Goal: Task Accomplishment & Management: Manage account settings

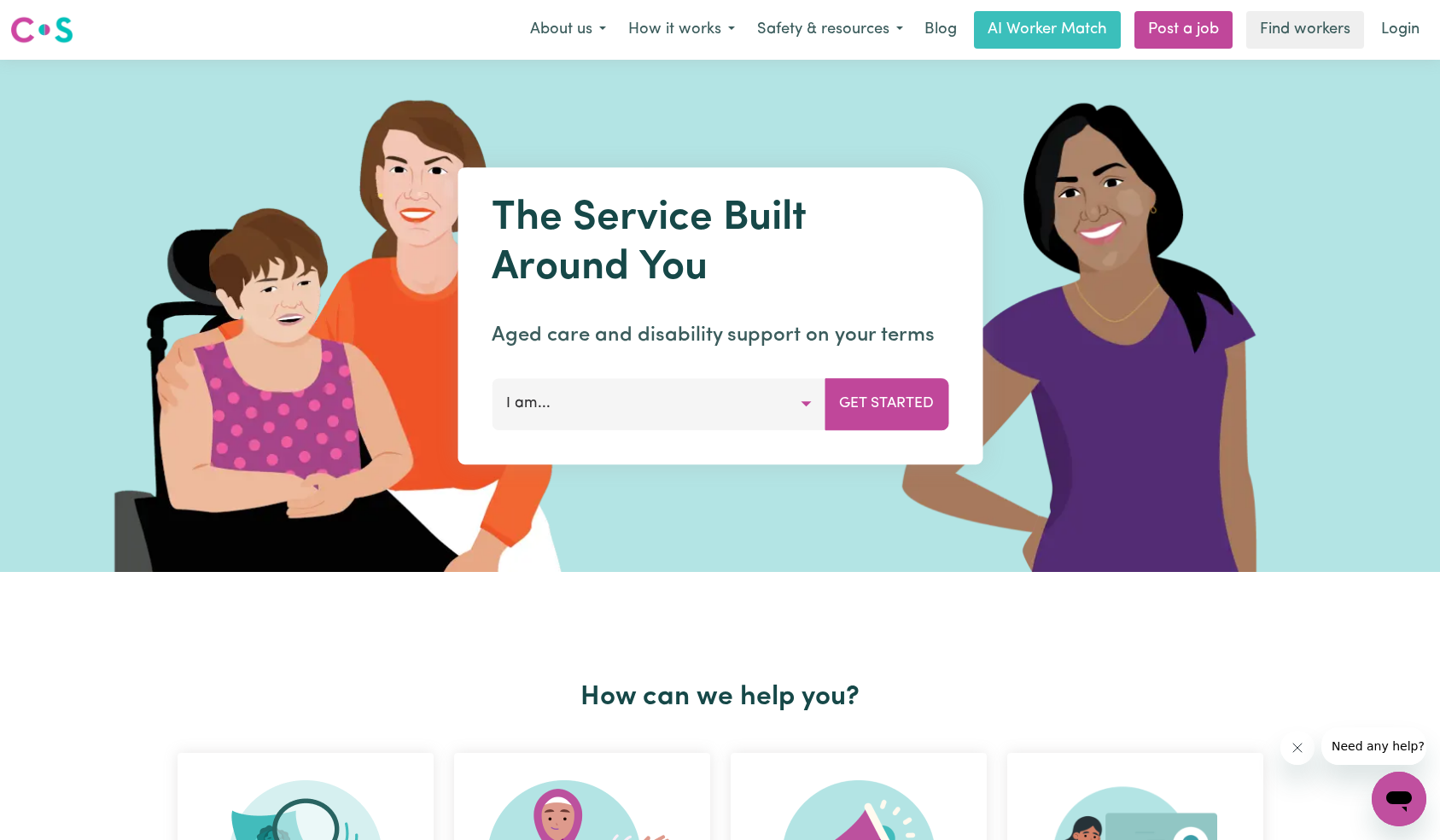
click at [1414, 7] on nav "Menu About us How it works Safety & resources Blog AI Worker Match Post a job F…" at bounding box center [720, 30] width 1440 height 60
click at [1395, 31] on link "Login" at bounding box center [1399, 29] width 59 height 37
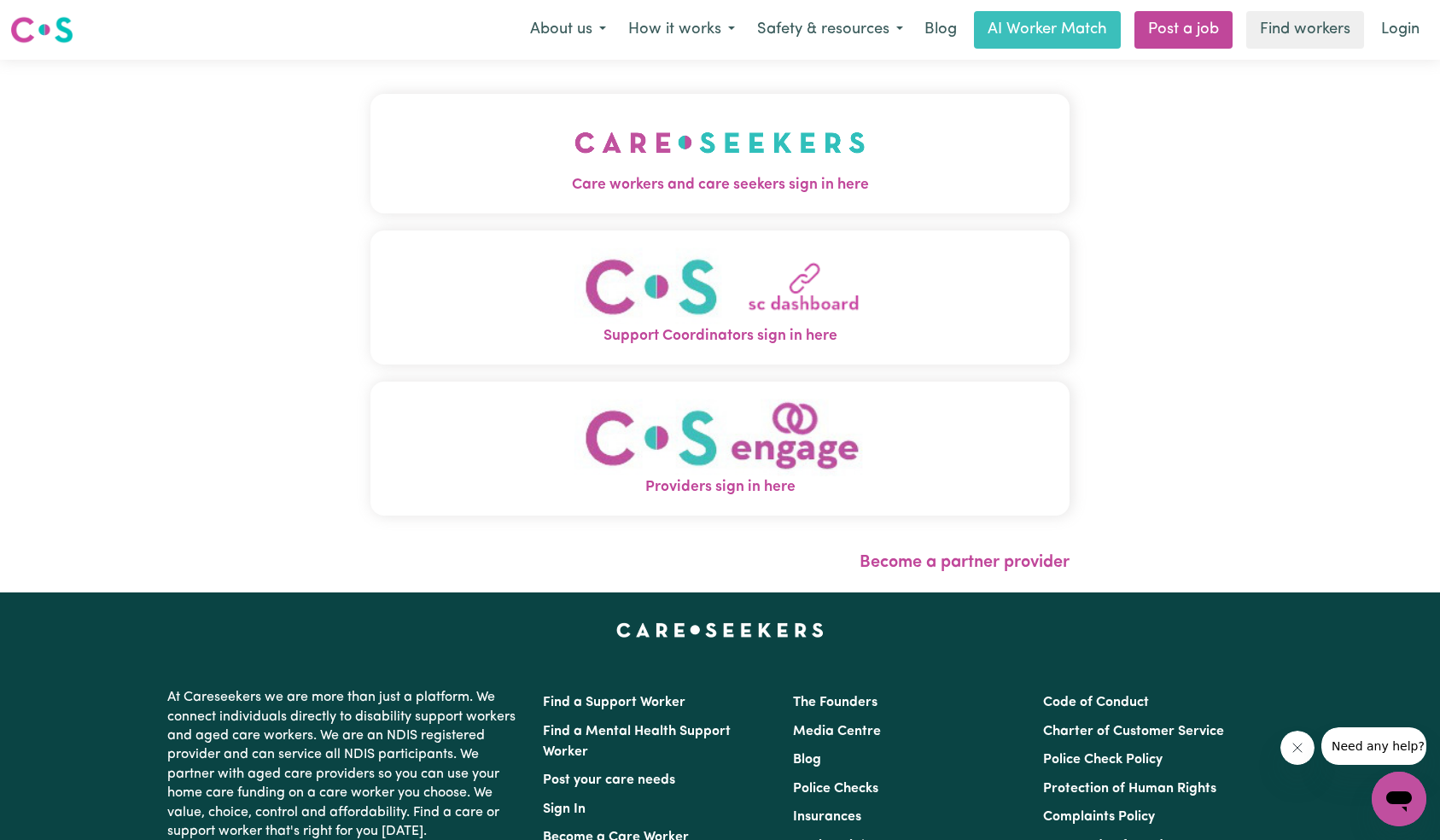
click at [370, 148] on button "Care workers and care seekers sign in here" at bounding box center [720, 154] width 700 height 119
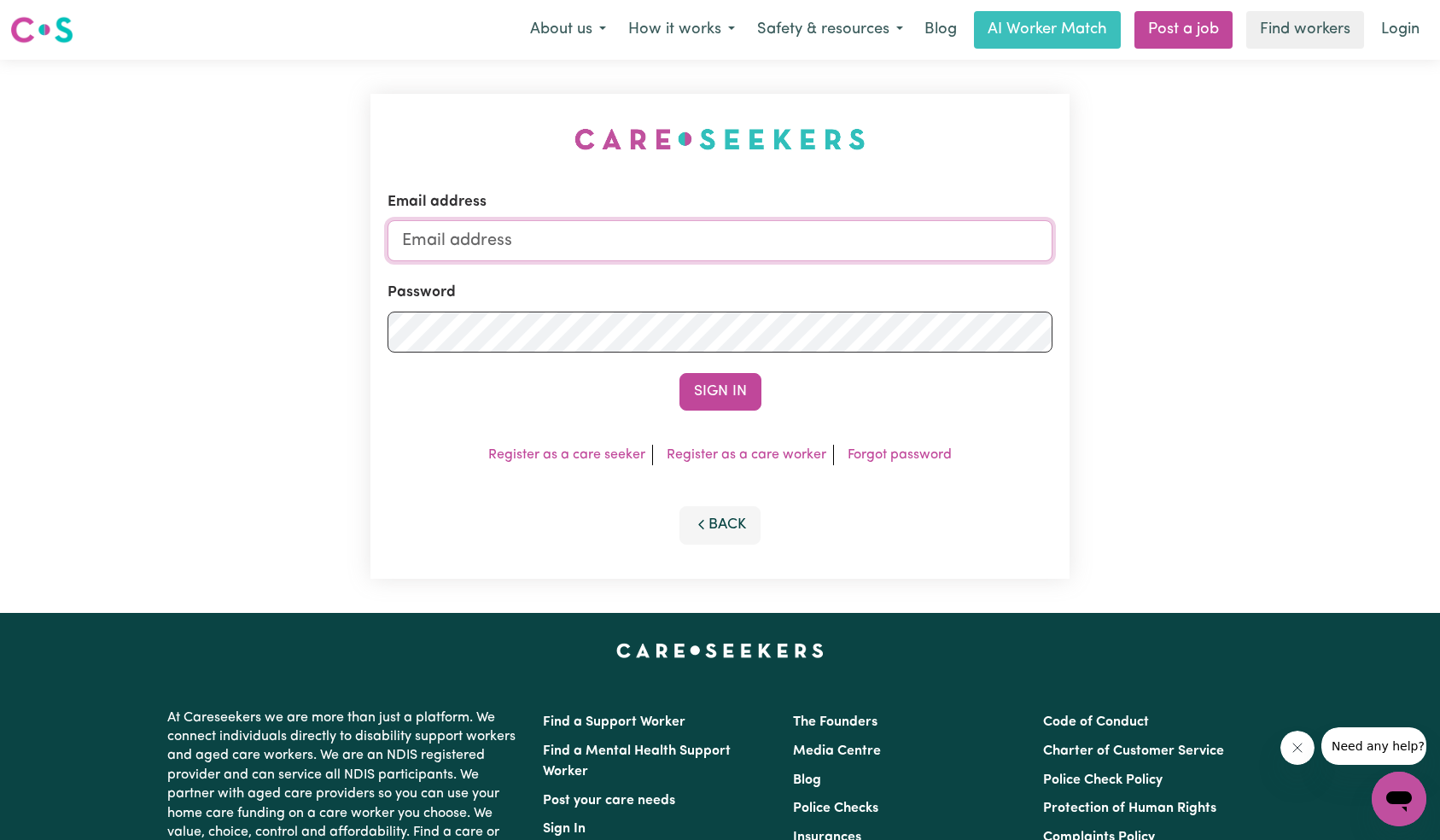
click at [745, 245] on input "Email address" at bounding box center [720, 240] width 666 height 41
type input "[EMAIL_ADDRESS][DOMAIN_NAME]"
click at [736, 388] on button "Sign In" at bounding box center [720, 391] width 82 height 37
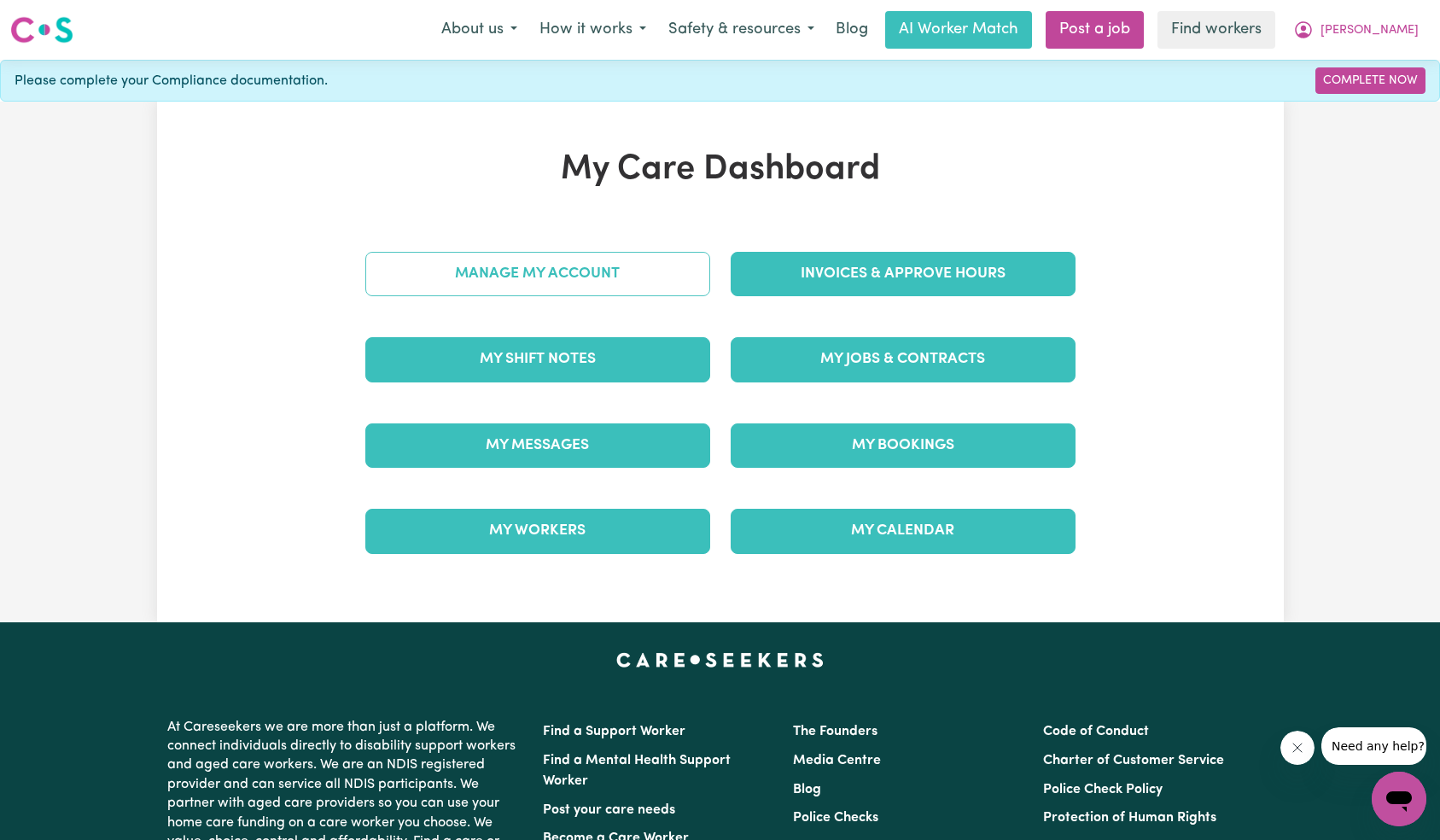
click at [618, 276] on link "Manage My Account" at bounding box center [538, 273] width 345 height 44
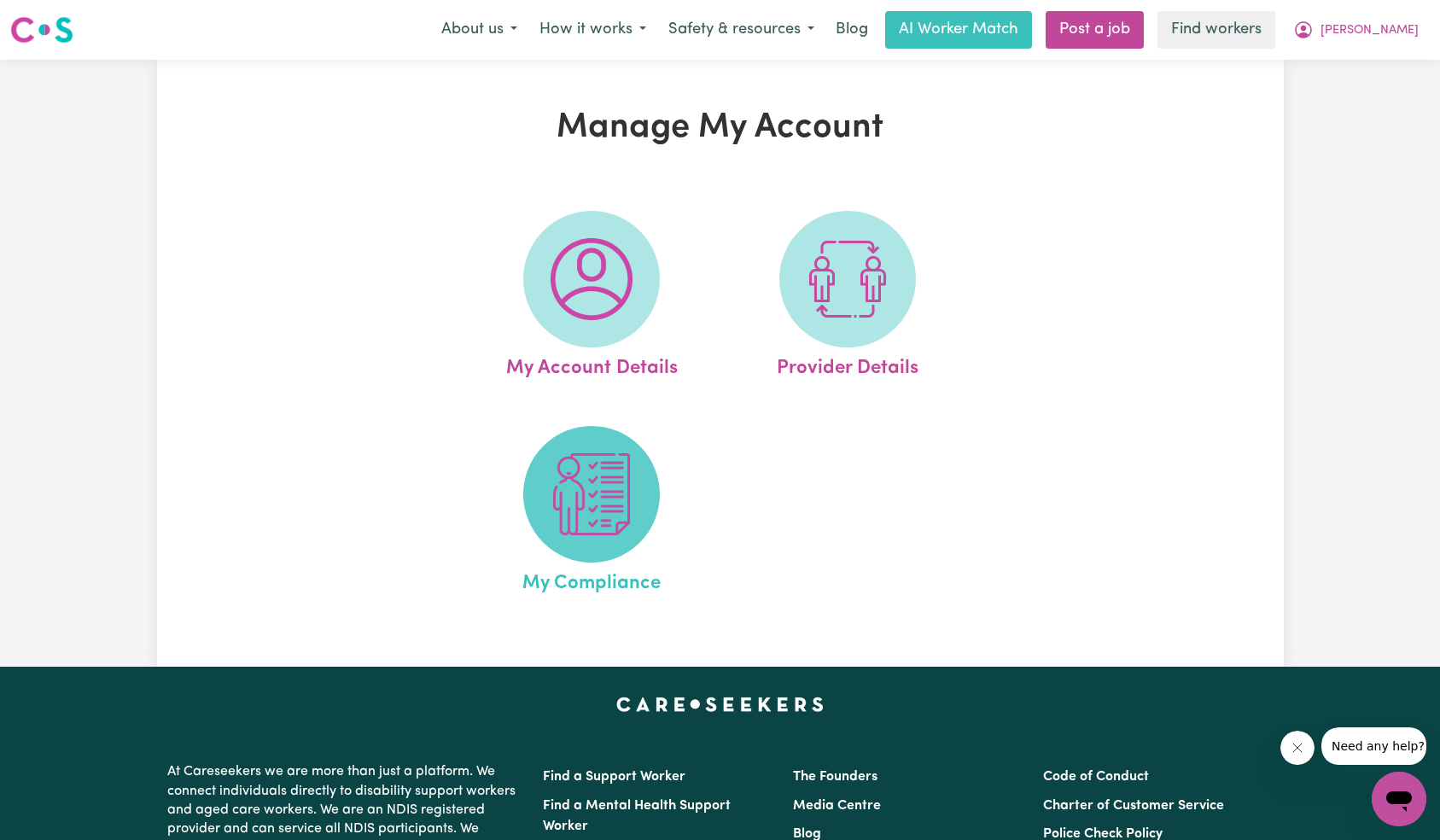
click at [574, 482] on img at bounding box center [591, 494] width 82 height 82
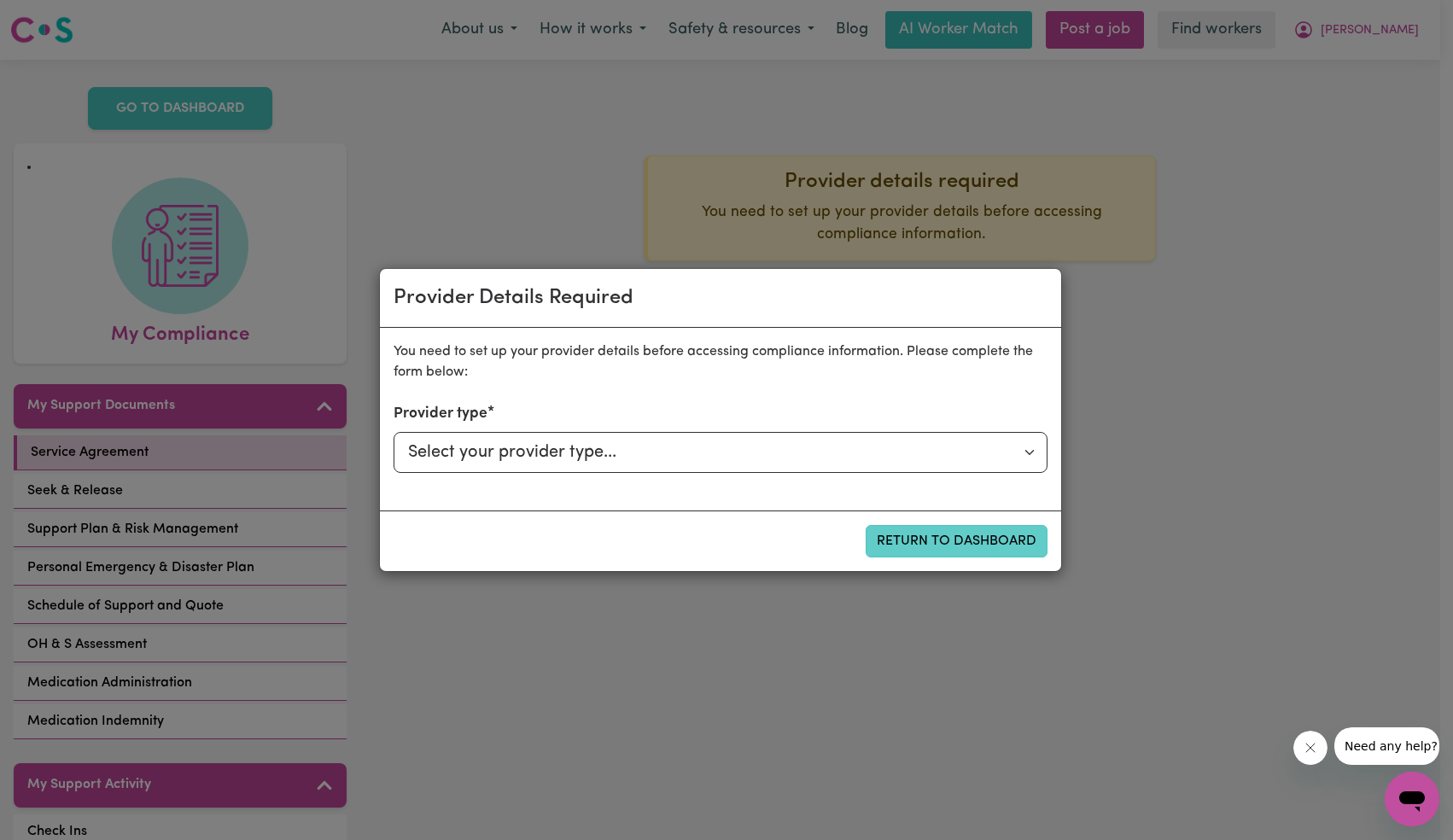
click at [942, 544] on button "Return to Dashboard" at bounding box center [956, 541] width 182 height 33
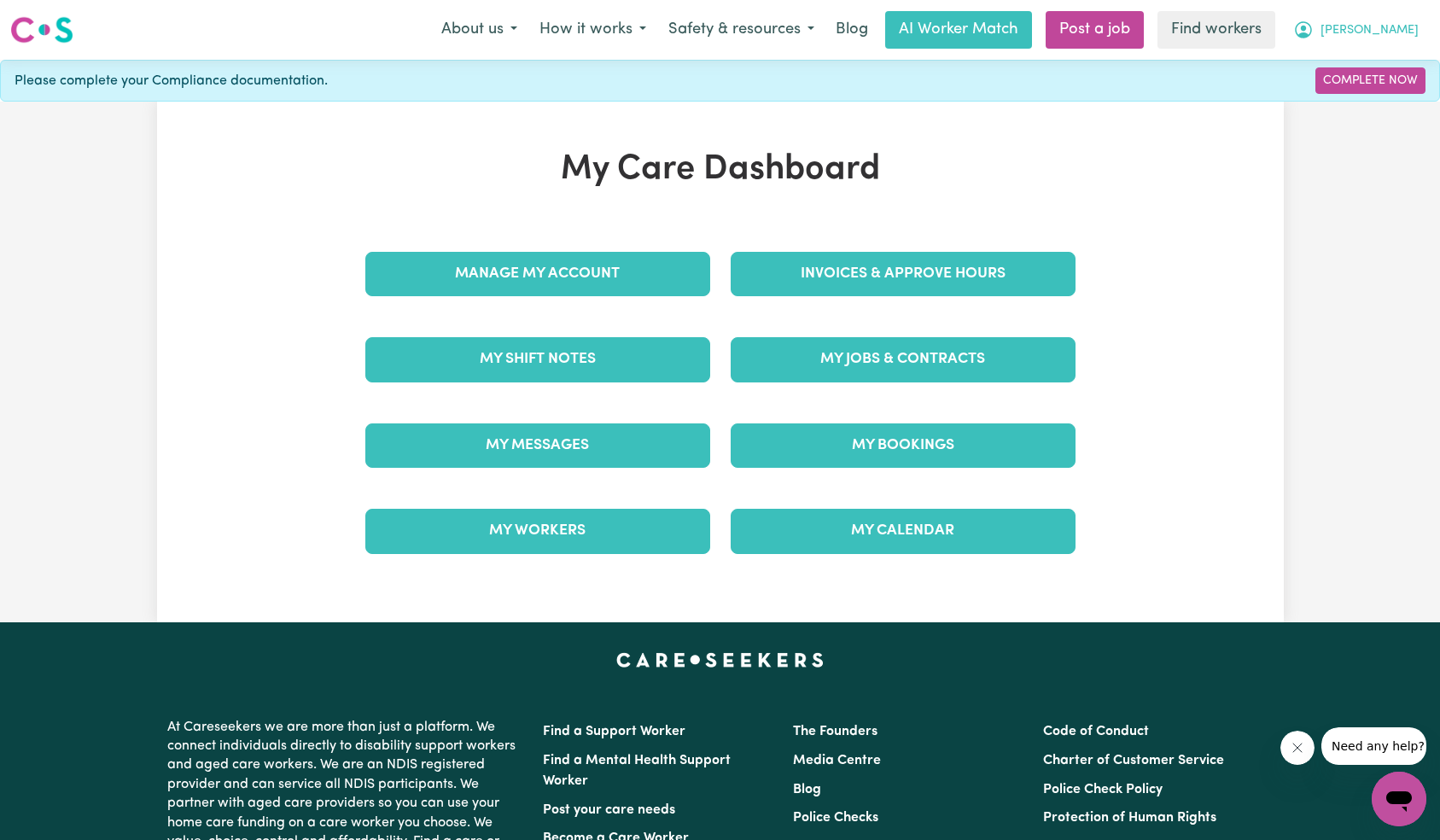
click at [1405, 43] on button "[PERSON_NAME]" at bounding box center [1355, 30] width 148 height 36
click at [1376, 117] on div "My Care Dashboard Manage My Account Invoices & Approve Hours My Shift Notes My …" at bounding box center [720, 361] width 1440 height 520
click at [1380, 106] on div "My Care Dashboard Manage My Account Invoices & Approve Hours My Shift Notes My …" at bounding box center [720, 361] width 1440 height 520
click at [1388, 31] on button "[PERSON_NAME]" at bounding box center [1355, 30] width 148 height 36
click at [1361, 113] on link "Logout" at bounding box center [1361, 99] width 135 height 33
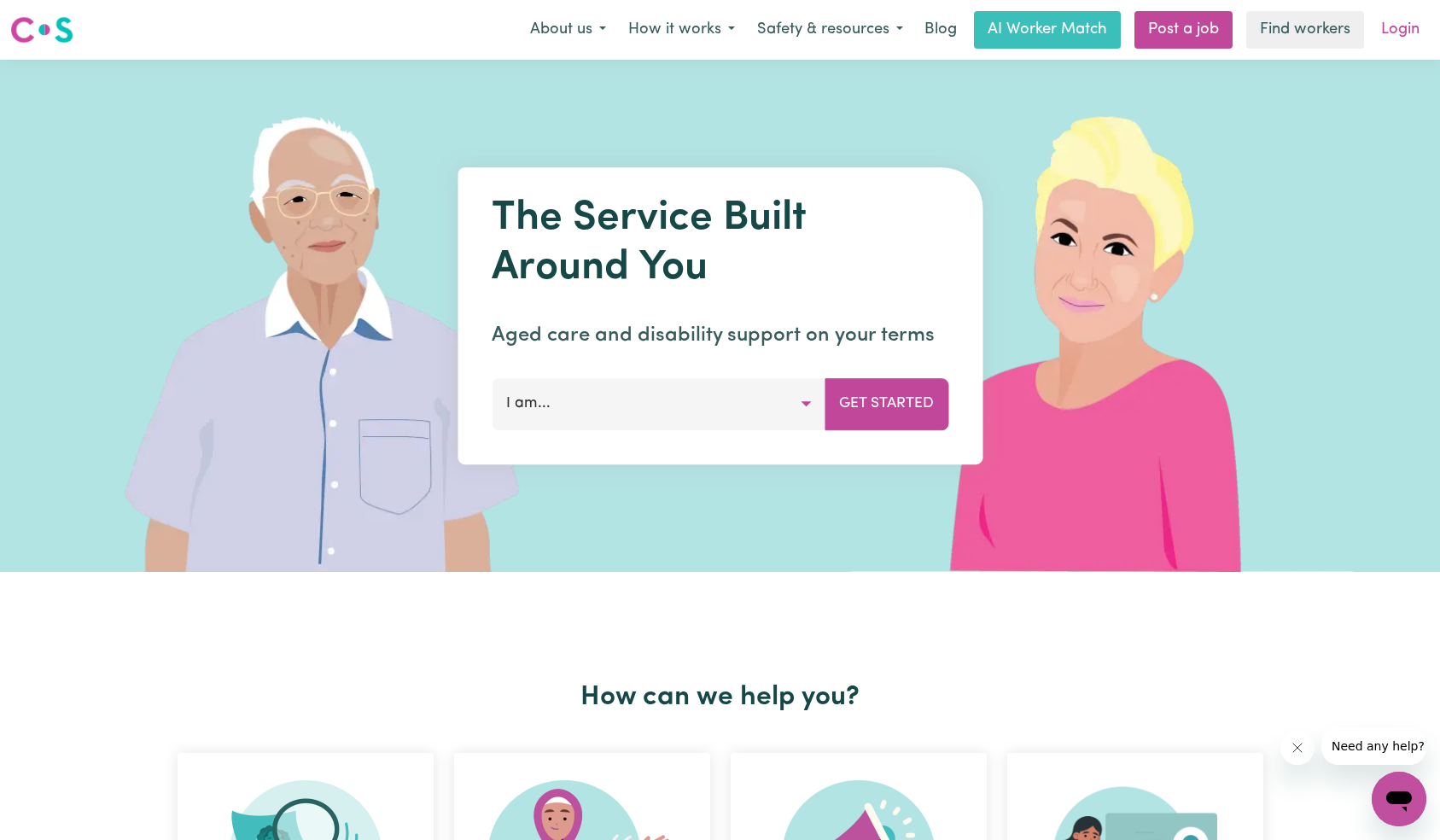
click at [1406, 31] on link "Login" at bounding box center [1399, 29] width 59 height 37
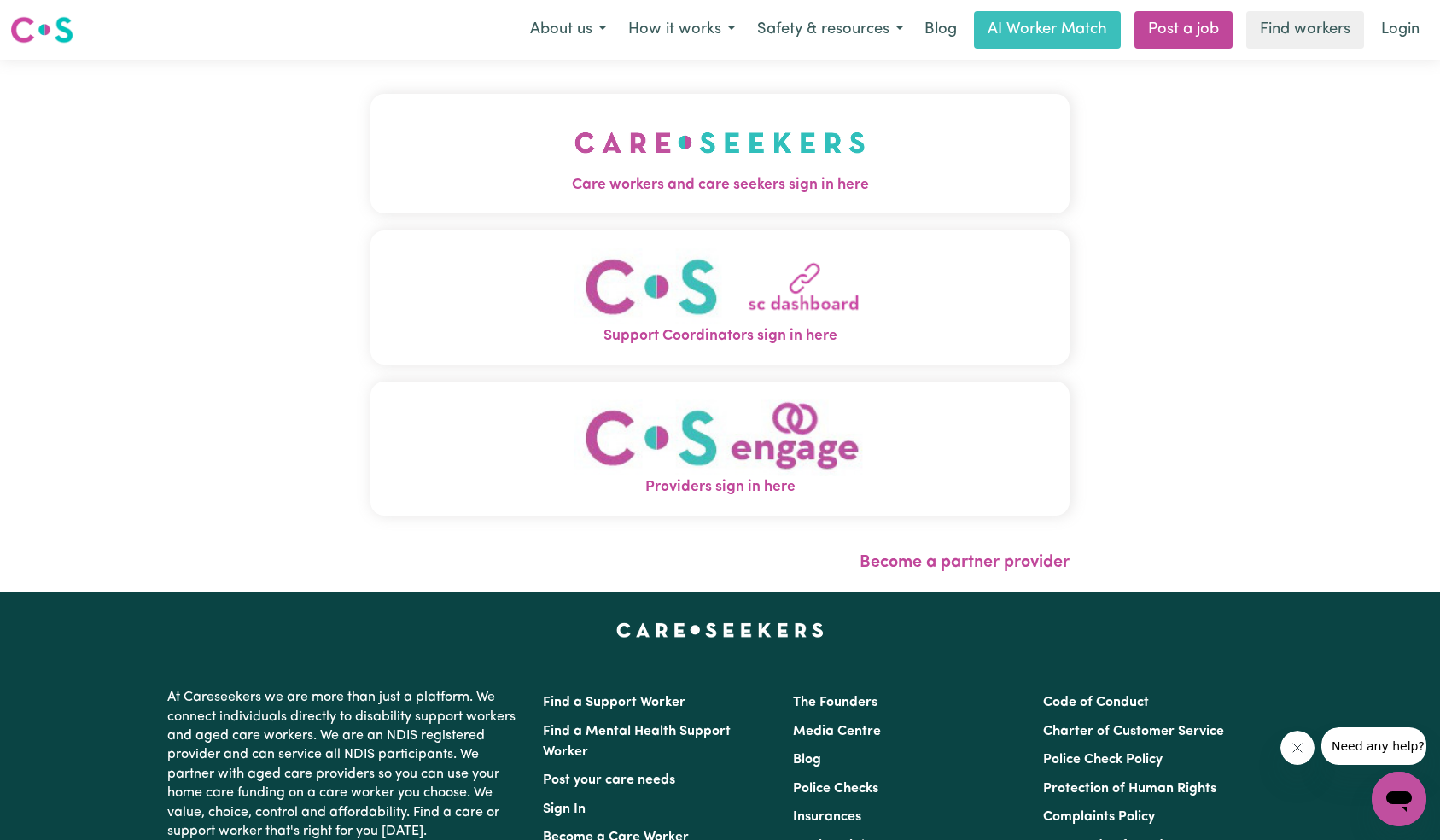
click at [501, 175] on span "Care workers and care seekers sign in here" at bounding box center [720, 185] width 700 height 23
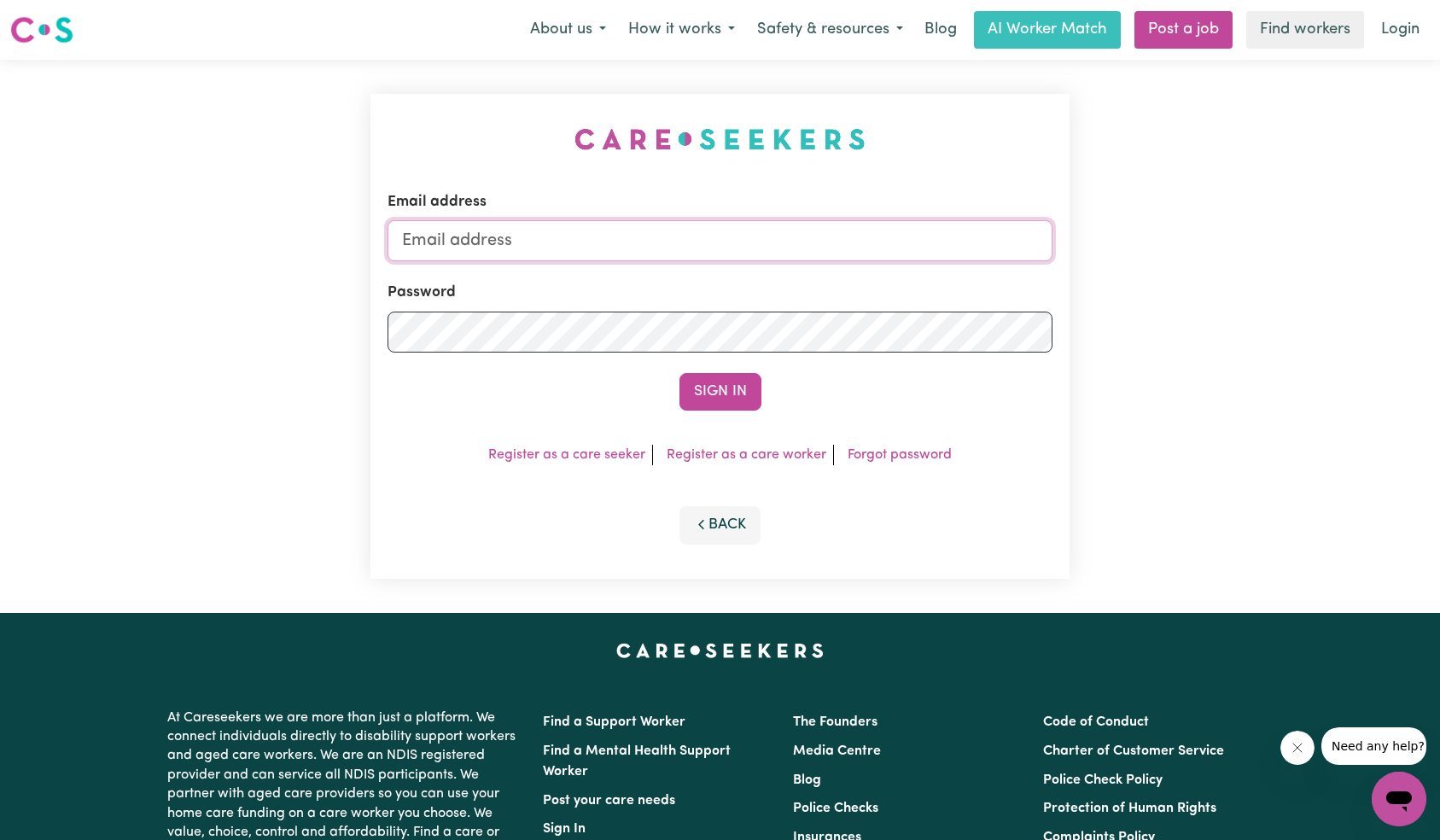
click at [748, 243] on input "Email address" at bounding box center [720, 240] width 666 height 41
type input "[EMAIL_ADDRESS][DOMAIN_NAME]"
click at [707, 399] on button "Sign In" at bounding box center [720, 391] width 82 height 37
